Goal: Information Seeking & Learning: Find contact information

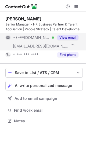
scroll to position [117, 86]
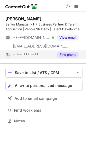
click at [64, 54] on button "Find phone" at bounding box center [67, 54] width 21 height 5
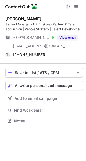
scroll to position [117, 86]
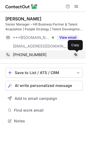
click at [76, 55] on span at bounding box center [76, 55] width 4 height 4
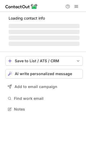
scroll to position [109, 86]
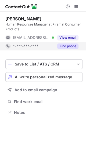
click at [65, 45] on button "Find phone" at bounding box center [67, 45] width 21 height 5
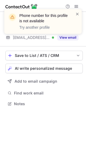
scroll to position [100, 86]
